Goal: Information Seeking & Learning: Learn about a topic

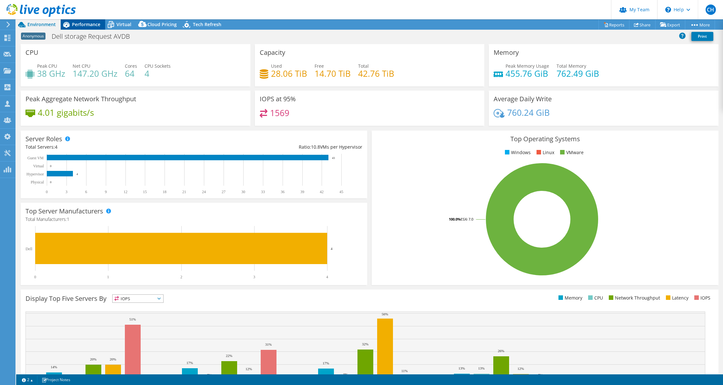
select select "USD"
click at [73, 25] on span "Performance" at bounding box center [86, 24] width 28 height 6
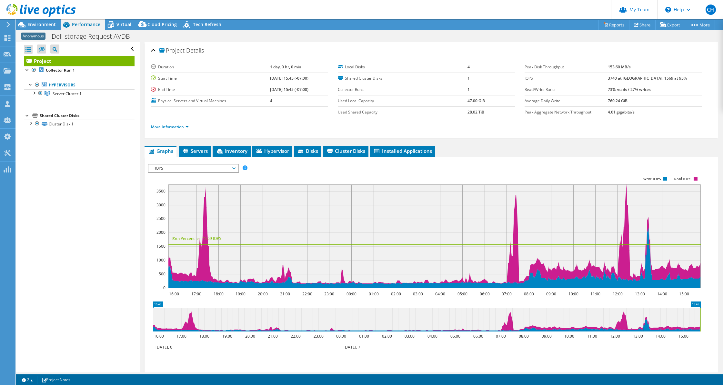
radio input "true"
radio input "false"
click at [33, 92] on div at bounding box center [34, 92] width 6 height 6
click at [34, 92] on div at bounding box center [34, 92] width 6 height 6
drag, startPoint x: 242, startPoint y: 127, endPoint x: 235, endPoint y: 127, distance: 6.8
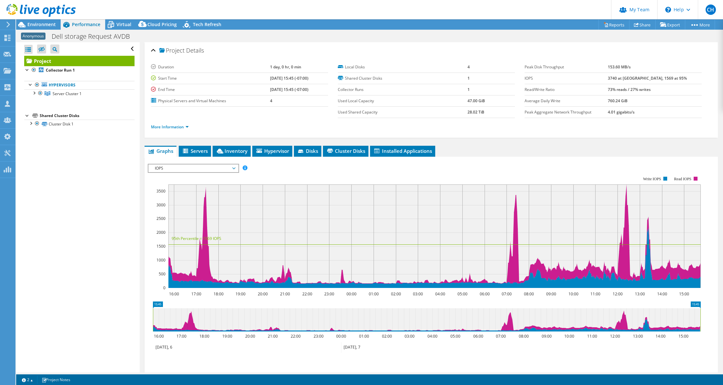
click at [242, 127] on ul "More Information" at bounding box center [431, 126] width 560 height 9
click at [35, 92] on div at bounding box center [34, 92] width 6 height 6
click at [65, 108] on link "Server 2" at bounding box center [79, 110] width 110 height 8
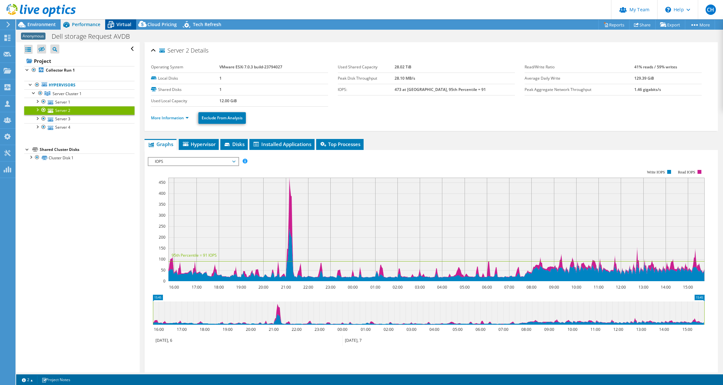
click at [122, 27] on span "Virtual" at bounding box center [123, 24] width 15 height 6
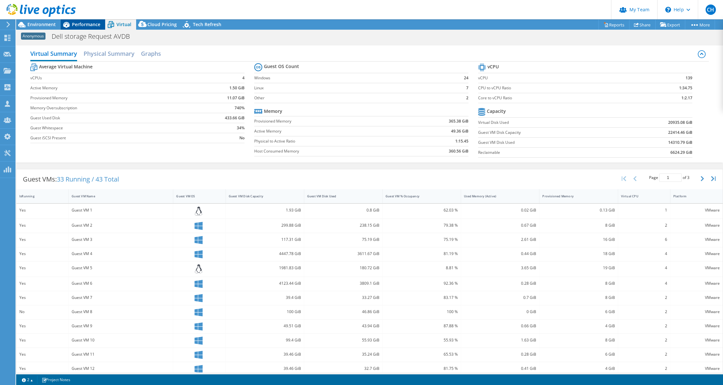
click at [82, 24] on span "Performance" at bounding box center [86, 24] width 28 height 6
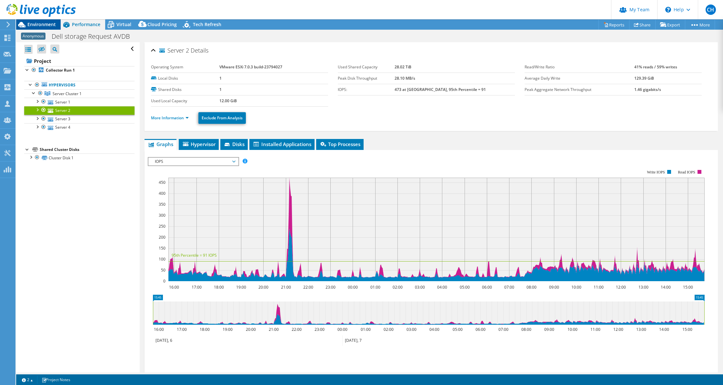
click at [47, 22] on span "Environment" at bounding box center [41, 24] width 28 height 6
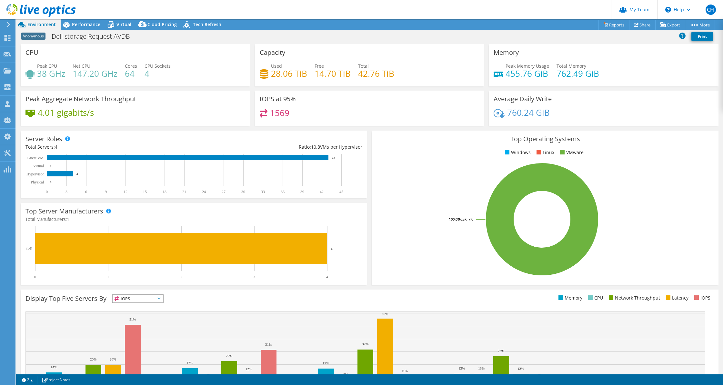
drag, startPoint x: 364, startPoint y: 37, endPoint x: 365, endPoint y: 42, distance: 4.6
click at [365, 37] on div "Anonymous Dell storage Request AVDB Print" at bounding box center [369, 36] width 707 height 12
